Goal: Transaction & Acquisition: Purchase product/service

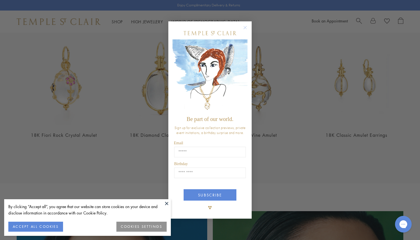
scroll to position [224, 0]
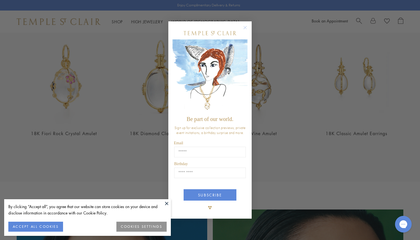
click at [166, 203] on button at bounding box center [167, 204] width 8 height 8
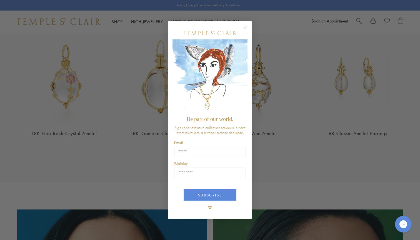
click at [246, 27] on circle "Close dialog" at bounding box center [245, 27] width 7 height 7
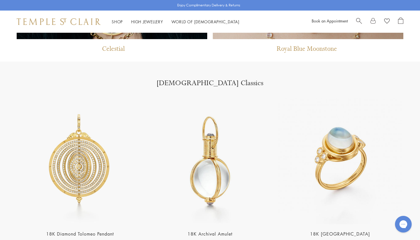
scroll to position [700, 0]
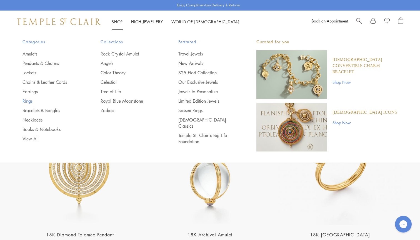
click at [29, 101] on link "Rings" at bounding box center [51, 101] width 56 height 6
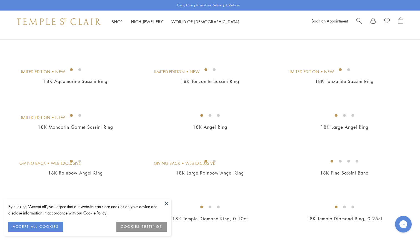
scroll to position [89, 0]
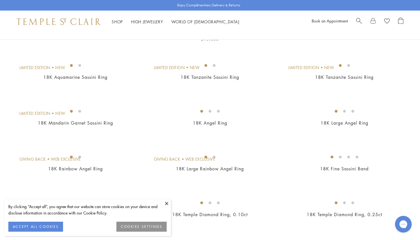
click at [0, 0] on img at bounding box center [0, 0] width 0 height 0
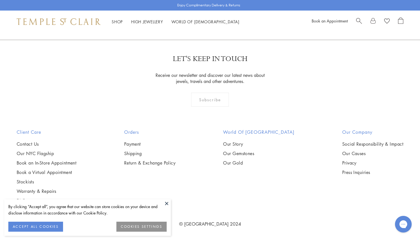
scroll to position [2274, 0]
click at [167, 203] on button at bounding box center [167, 204] width 8 height 8
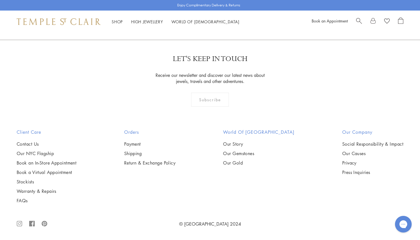
scroll to position [2534, 0]
click at [228, 18] on link at bounding box center [228, 9] width 17 height 15
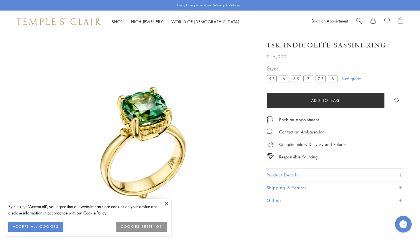
scroll to position [33, 0]
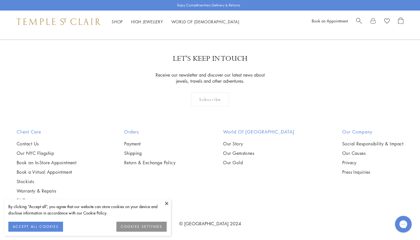
scroll to position [536, 0]
